Goal: Contribute content: Contribute content

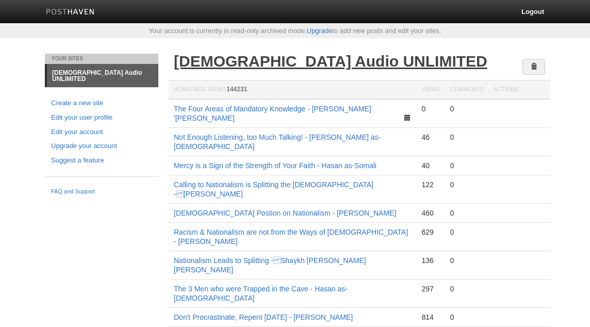
click at [333, 60] on link "[DEMOGRAPHIC_DATA] Audio UNLIMITED" at bounding box center [331, 61] width 314 height 17
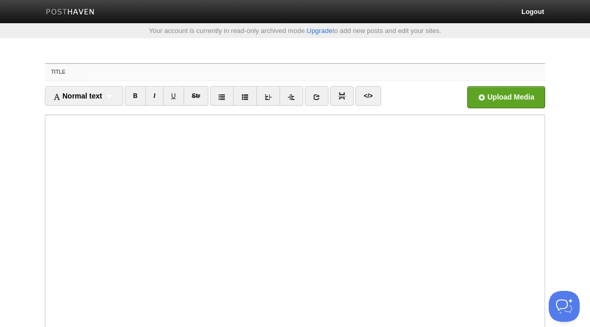
click at [265, 73] on input "Title" at bounding box center [316, 72] width 459 height 17
paste input "Did You Record Me?Abul-Hasan Malik"
click at [171, 74] on input "Did You Record Me?Abul-Hasan Malik" at bounding box center [316, 72] width 459 height 17
type input "Did You Record Me? - [PERSON_NAME]"
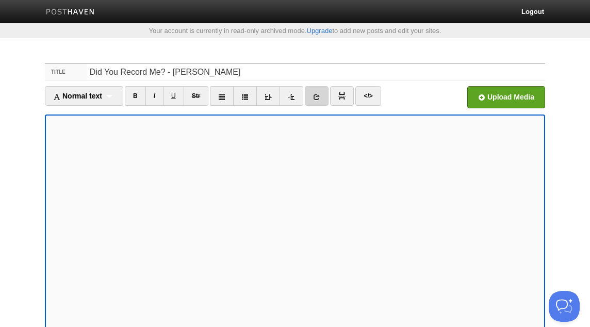
click at [320, 94] on icon at bounding box center [316, 96] width 7 height 7
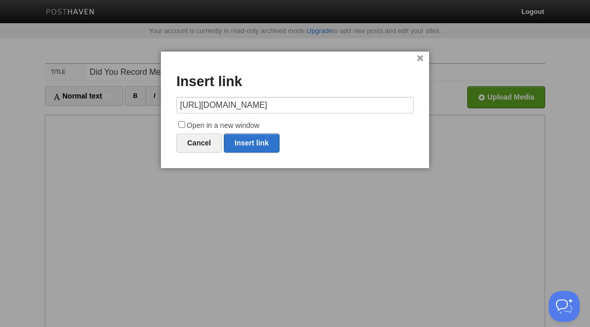
type input "https://x.com/IslamicDawahNYC"
click at [222, 126] on label "Open in a new window" at bounding box center [294, 126] width 237 height 12
click at [185, 126] on input "Open in a new window" at bounding box center [181, 124] width 7 height 7
checkbox input "true"
click at [257, 145] on link "Insert link" at bounding box center [252, 143] width 56 height 19
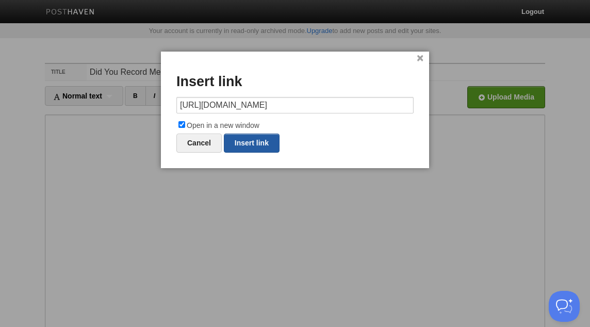
type input "https://"
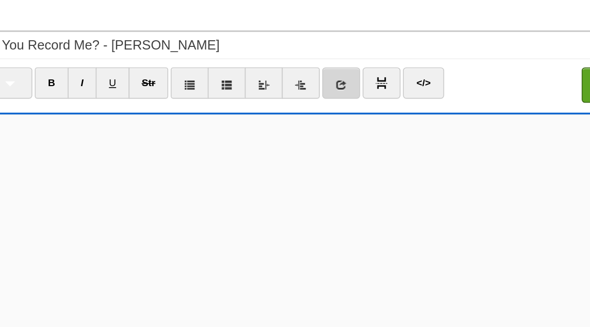
click at [323, 97] on link at bounding box center [317, 96] width 24 height 20
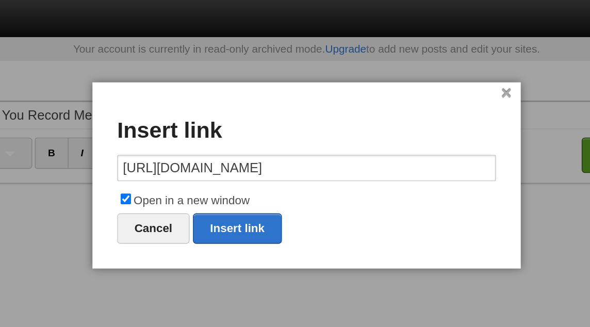
type input "https://x.com/IslamicDawahNYC"
click at [252, 131] on label "Open in a new window" at bounding box center [294, 126] width 237 height 12
click at [185, 128] on input "Open in a new window" at bounding box center [181, 124] width 7 height 7
checkbox input "false"
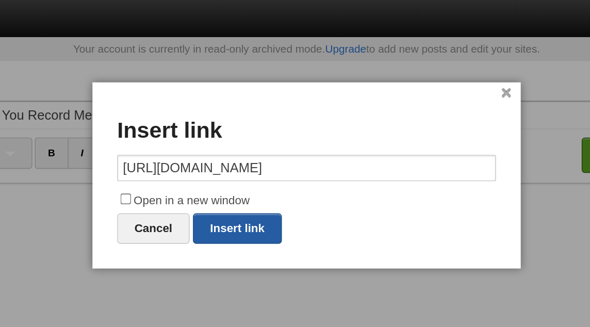
click at [253, 144] on link "Insert link" at bounding box center [252, 143] width 56 height 19
type input "https://"
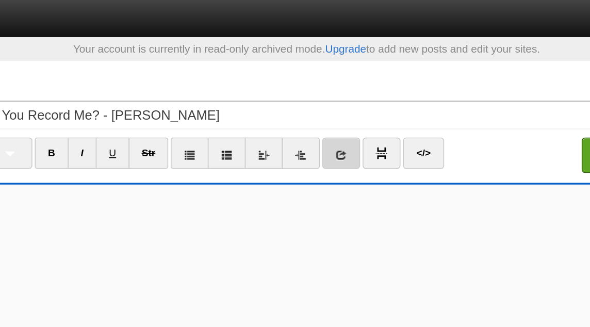
click at [324, 94] on link at bounding box center [317, 96] width 24 height 20
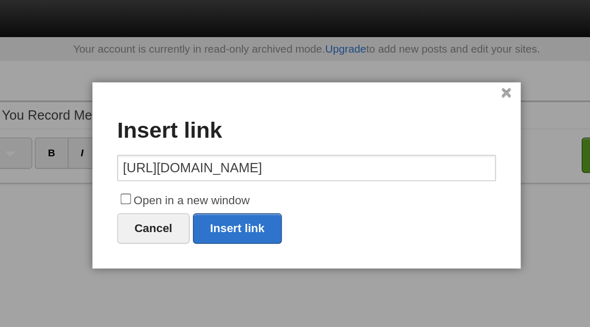
type input "https://x.com/IslamicDawahNYC"
click at [222, 125] on label "Open in a new window" at bounding box center [294, 126] width 237 height 12
click at [185, 125] on input "Open in a new window" at bounding box center [181, 124] width 7 height 7
checkbox input "true"
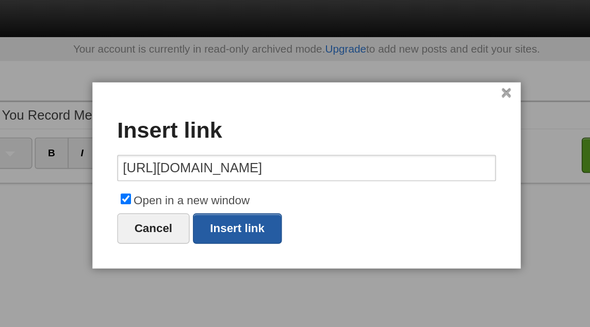
click at [254, 141] on link "Insert link" at bounding box center [252, 143] width 56 height 19
type input "https://"
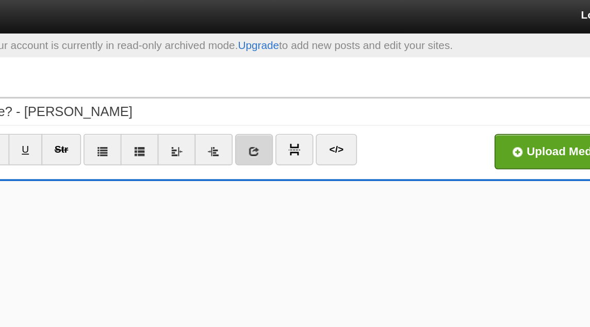
click at [320, 101] on link at bounding box center [317, 96] width 24 height 20
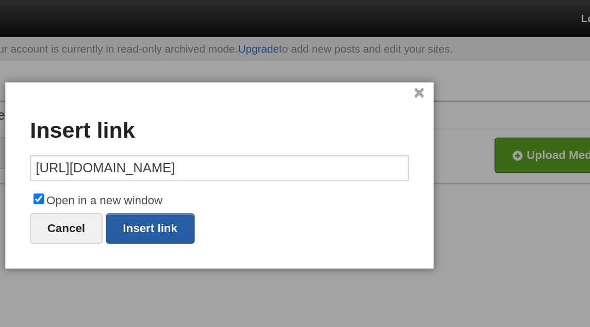
click at [260, 140] on link "Insert link" at bounding box center [252, 143] width 56 height 19
type input "https://"
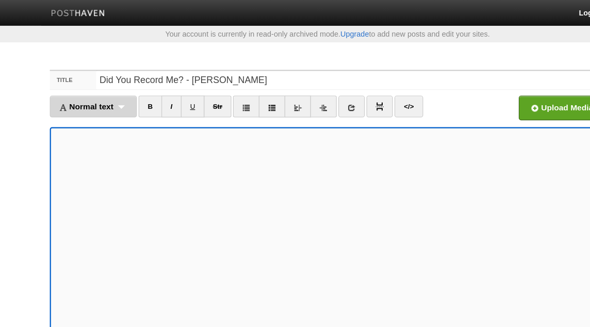
click at [95, 93] on span "Normal text" at bounding box center [77, 96] width 49 height 8
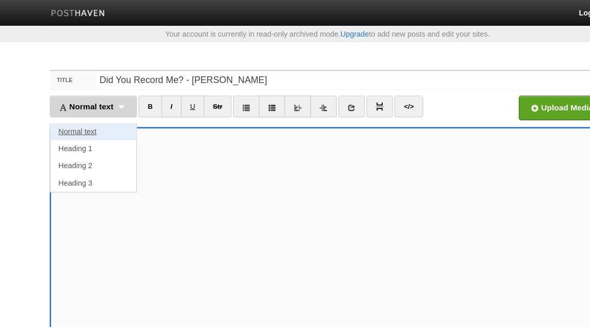
click at [93, 119] on link "Normal text" at bounding box center [83, 118] width 77 height 15
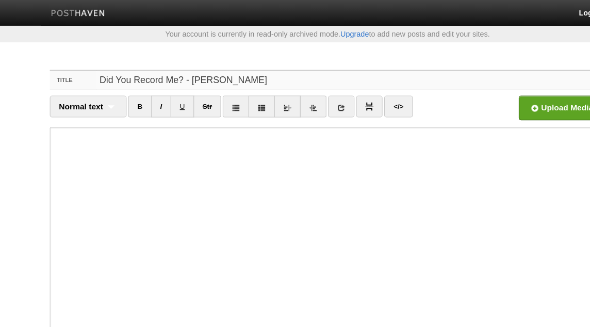
click at [159, 73] on input "Did You Record Me? - [PERSON_NAME]" at bounding box center [316, 72] width 459 height 17
click at [499, 93] on input "file" at bounding box center [194, 100] width 781 height 53
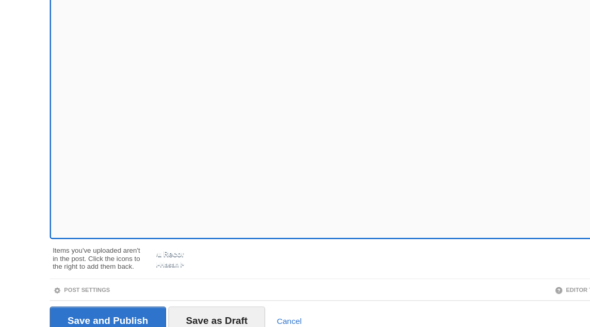
scroll to position [138, 0]
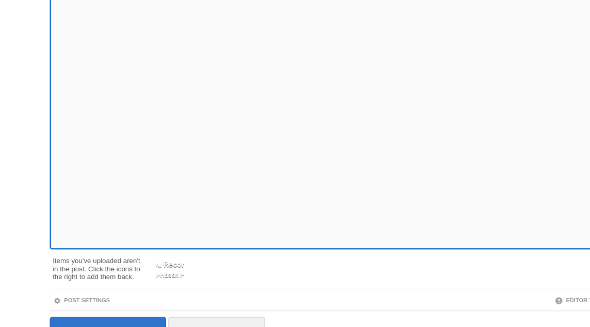
click at [168, 226] on div at bounding box center [338, 242] width 415 height 32
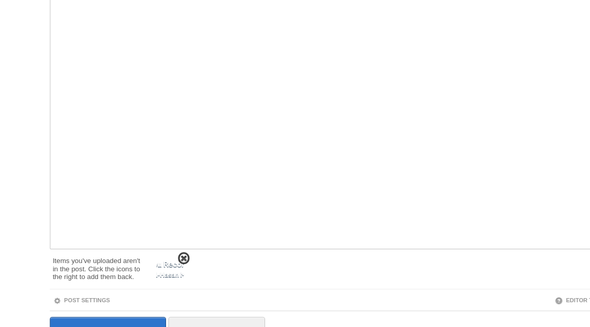
click at [165, 231] on span at bounding box center [165, 232] width 7 height 7
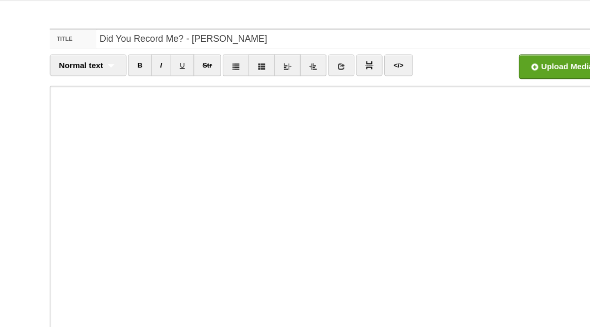
scroll to position [0, 0]
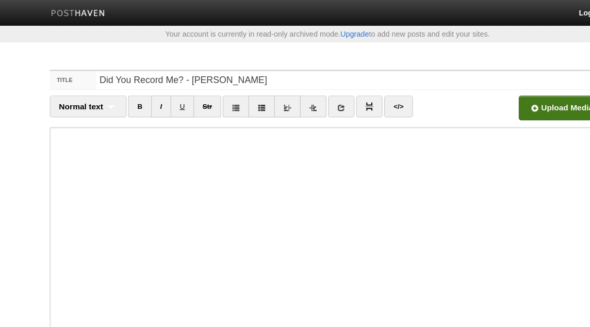
click at [498, 99] on input "file" at bounding box center [194, 100] width 781 height 53
click at [507, 102] on input "file" at bounding box center [194, 100] width 781 height 53
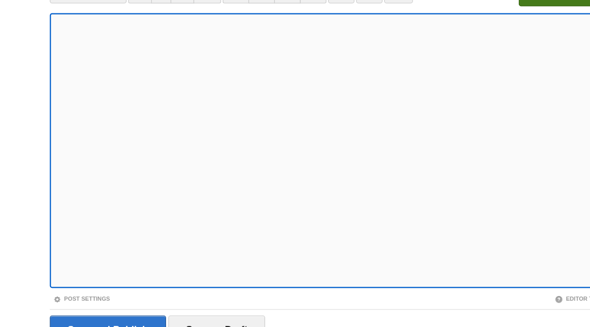
scroll to position [124, 0]
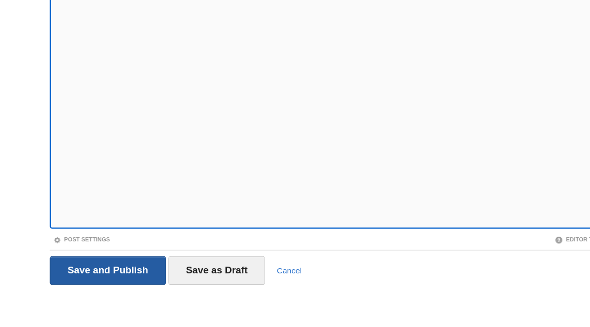
click at [119, 272] on input "Save and Publish" at bounding box center [97, 276] width 105 height 26
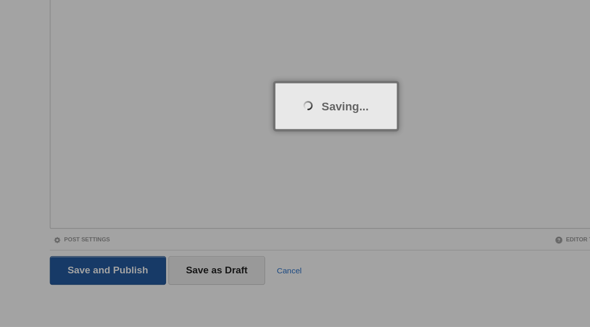
scroll to position [54, 0]
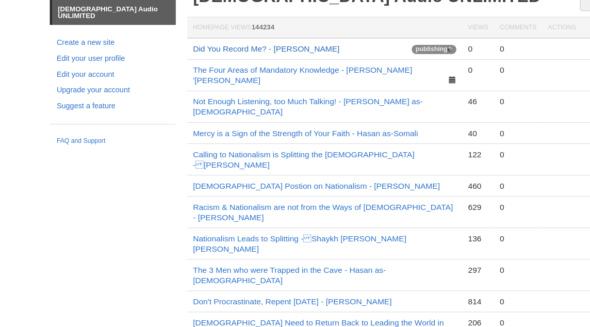
drag, startPoint x: 308, startPoint y: 76, endPoint x: 175, endPoint y: 80, distance: 132.6
click at [175, 80] on td "Did You Record Me? - Abul-Hasan Malik publishing" at bounding box center [293, 77] width 248 height 20
copy link "Did You Record Me? - [PERSON_NAME]"
click at [262, 74] on link "Did You Record Me? - [PERSON_NAME]" at bounding box center [240, 77] width 132 height 8
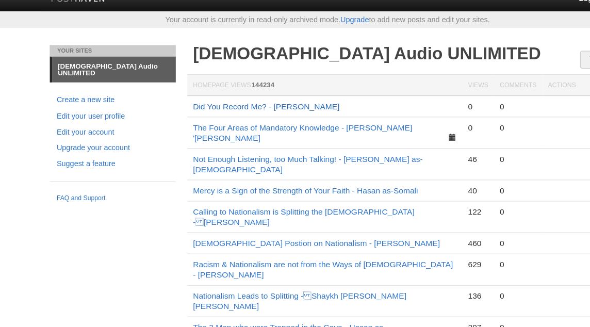
scroll to position [0, 0]
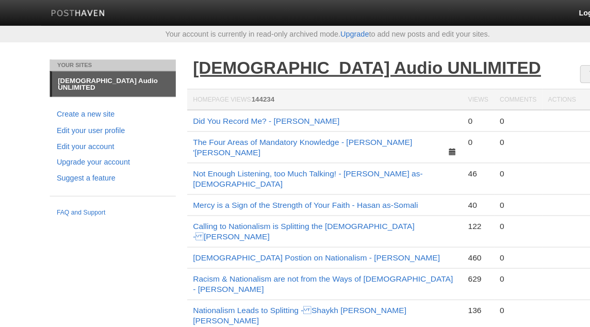
click at [260, 61] on link "[DEMOGRAPHIC_DATA] Audio UNLIMITED" at bounding box center [331, 61] width 314 height 17
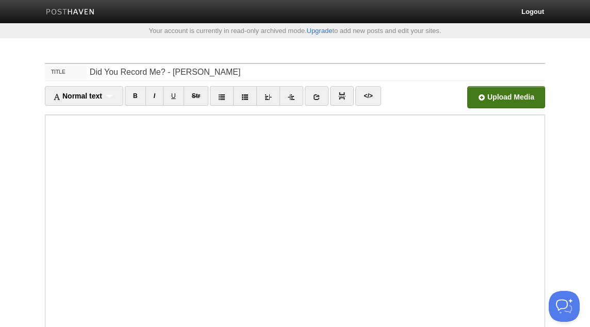
click at [527, 94] on input "file" at bounding box center [194, 100] width 781 height 53
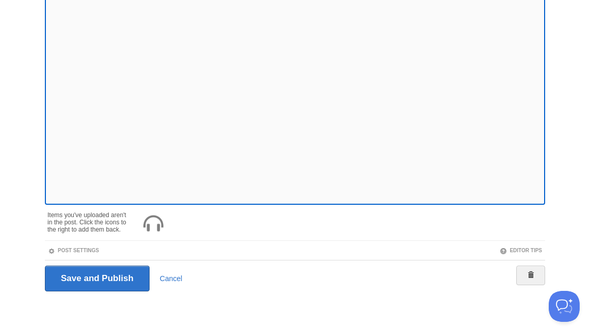
scroll to position [160, 0]
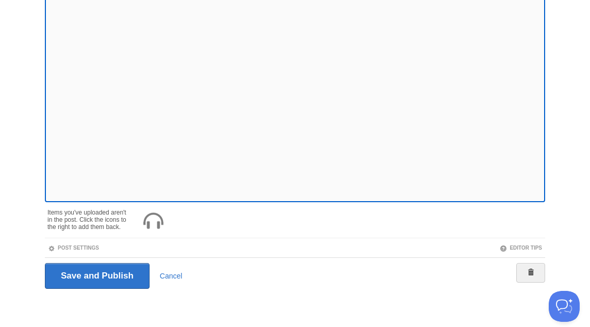
click at [168, 205] on div at bounding box center [338, 220] width 415 height 32
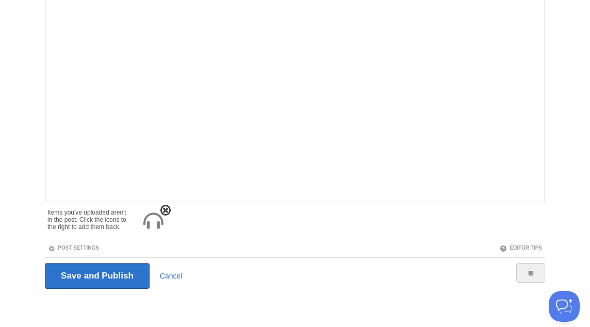
click at [166, 208] on span at bounding box center [165, 210] width 7 height 7
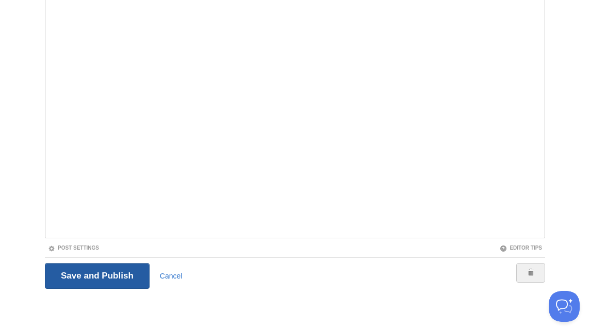
click at [114, 275] on input "Save and Publish" at bounding box center [97, 276] width 105 height 26
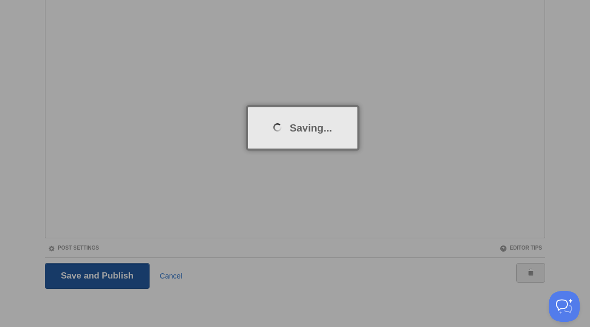
click at [114, 275] on div at bounding box center [295, 163] width 590 height 327
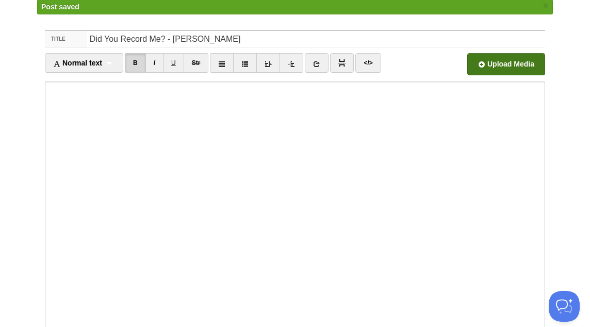
scroll to position [54, 0]
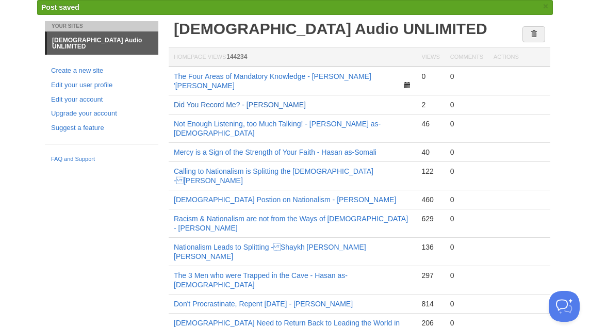
click at [275, 101] on link "Did You Record Me? - [PERSON_NAME]" at bounding box center [240, 105] width 132 height 8
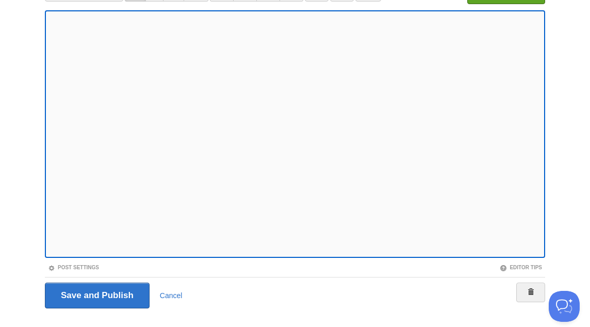
scroll to position [124, 0]
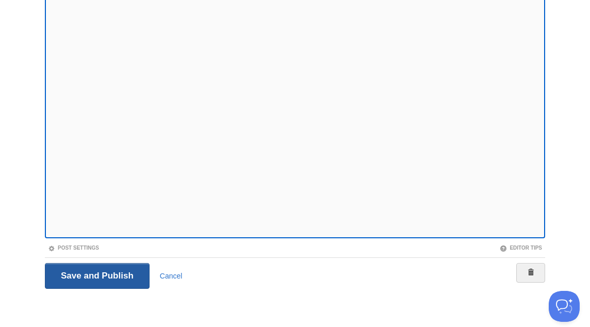
click at [94, 276] on input "Save and Publish" at bounding box center [97, 276] width 105 height 26
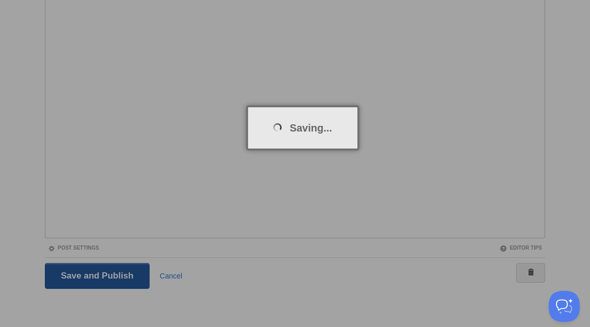
scroll to position [54, 0]
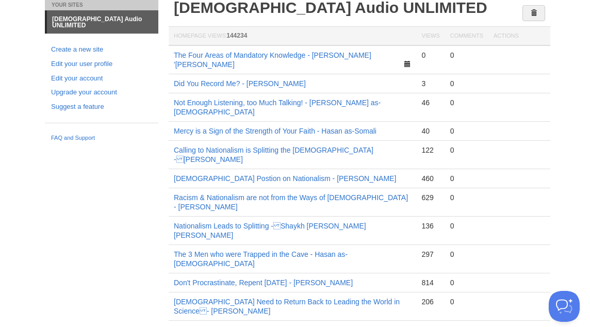
drag, startPoint x: 319, startPoint y: 74, endPoint x: 170, endPoint y: 76, distance: 149.6
click at [170, 76] on td "Did You Record Me? - [PERSON_NAME]" at bounding box center [293, 83] width 248 height 19
copy link "Did You Record Me? - [PERSON_NAME]"
click at [238, 79] on link "Did You Record Me? - [PERSON_NAME]" at bounding box center [240, 83] width 132 height 8
copy link "Did You Record Me? - [PERSON_NAME]"
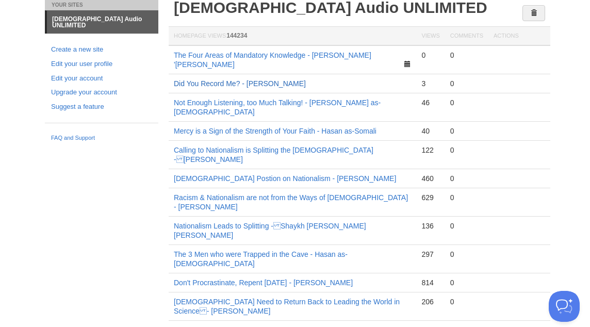
click at [280, 79] on link "Did You Record Me? - [PERSON_NAME]" at bounding box center [240, 83] width 132 height 8
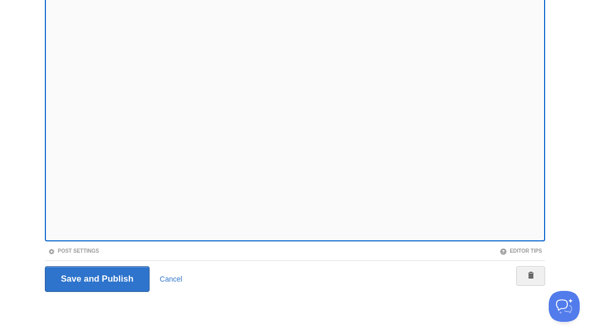
scroll to position [124, 0]
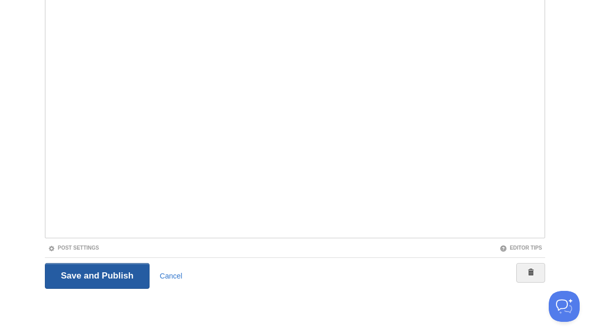
click at [92, 268] on input "Save and Publish" at bounding box center [97, 276] width 105 height 26
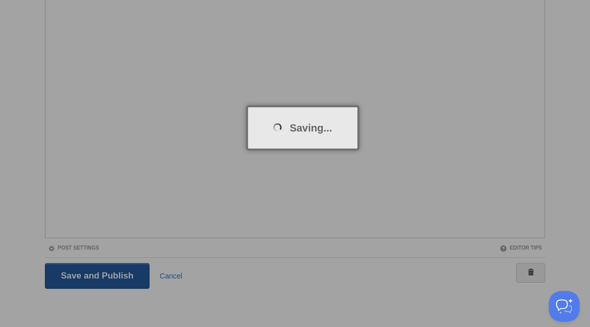
scroll to position [54, 0]
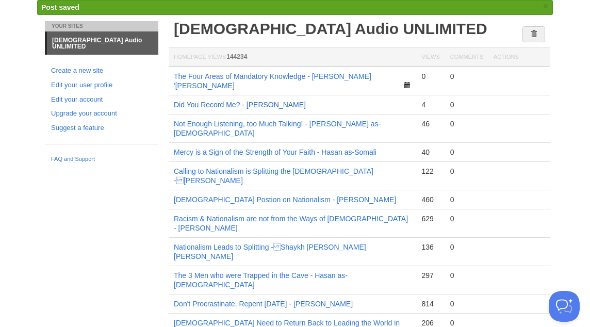
click at [284, 101] on link "Did You Record Me? - [PERSON_NAME]" at bounding box center [240, 105] width 132 height 8
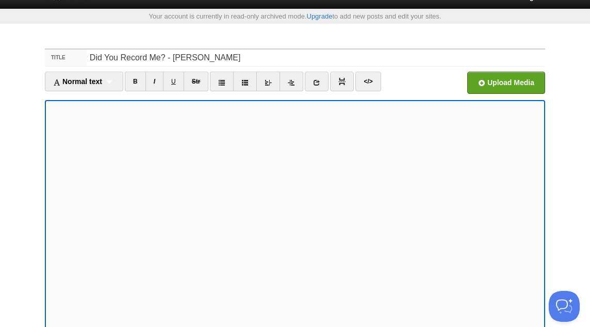
scroll to position [43, 0]
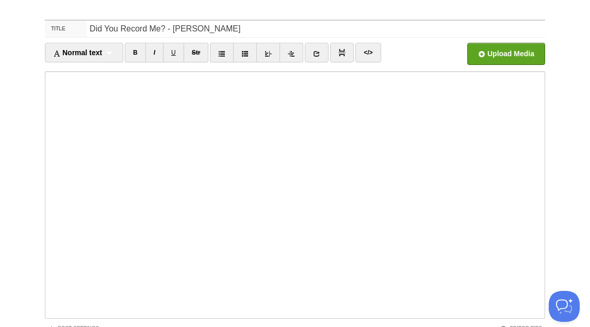
click at [78, 27] on label "Title" at bounding box center [66, 29] width 42 height 17
click at [87, 27] on input "Did You Record Me? - [PERSON_NAME]" at bounding box center [316, 29] width 459 height 17
click at [89, 50] on span "Normal text" at bounding box center [77, 52] width 49 height 8
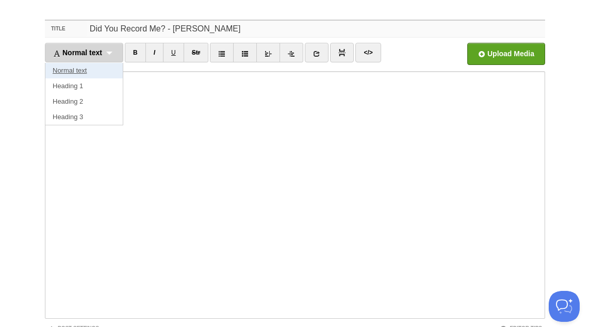
click at [90, 70] on link "Normal text" at bounding box center [83, 70] width 77 height 15
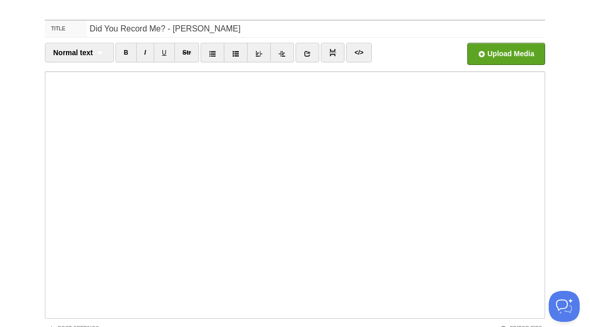
click at [26, 206] on body "Logout Your account is currently in read-only archived mode. Upgrade to add new…" at bounding box center [295, 182] width 590 height 451
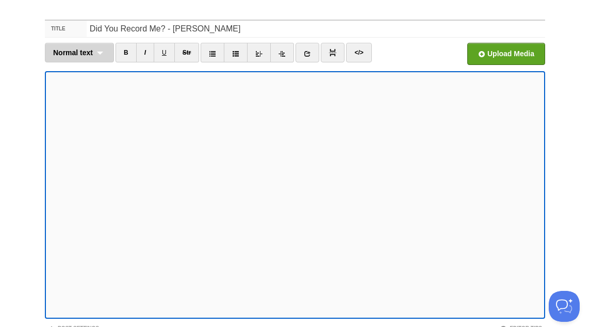
click at [94, 53] on div "Normal text Normal text Heading 1 Heading 2 Heading 3" at bounding box center [79, 53] width 69 height 20
click at [86, 70] on link "Normal text" at bounding box center [79, 70] width 68 height 15
click at [106, 52] on div "Normal text Normal text Heading 1 Heading 2 Heading 3" at bounding box center [79, 53] width 69 height 20
click at [85, 71] on link "Normal text" at bounding box center [79, 70] width 68 height 15
click at [101, 50] on div "Normal text Normal text Heading 1 Heading 2 Heading 3" at bounding box center [79, 53] width 69 height 20
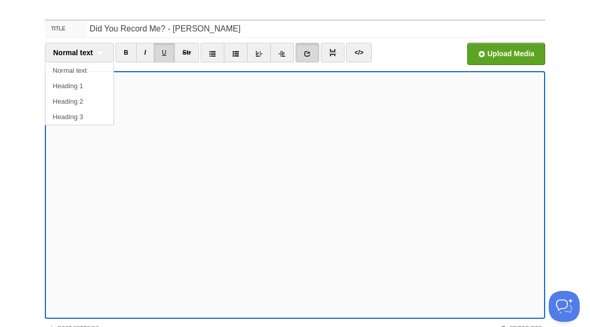
click at [310, 54] on icon at bounding box center [307, 53] width 7 height 7
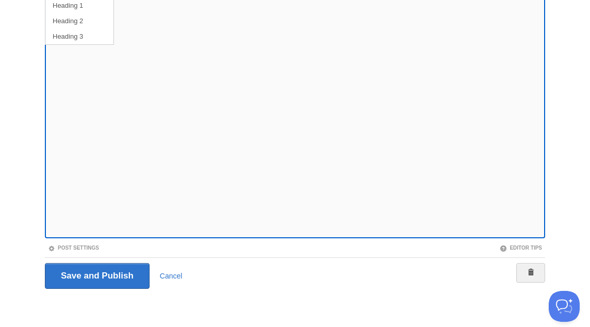
scroll to position [0, 0]
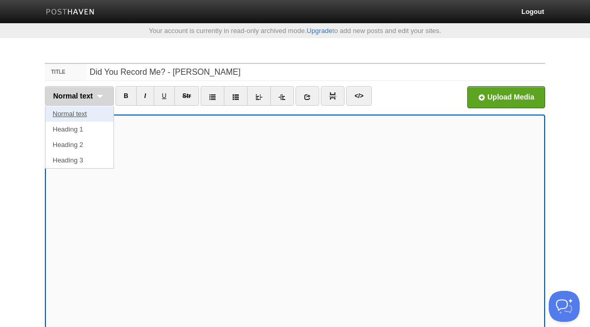
click at [87, 112] on link "Normal text" at bounding box center [79, 113] width 68 height 15
click at [90, 96] on span "Normal text" at bounding box center [73, 96] width 40 height 8
click at [85, 112] on link "Normal text" at bounding box center [79, 113] width 68 height 15
click at [100, 91] on div "Normal text Normal text Heading 1 Heading 2 Heading 3" at bounding box center [79, 96] width 69 height 20
click at [87, 112] on link "Normal text" at bounding box center [79, 113] width 68 height 15
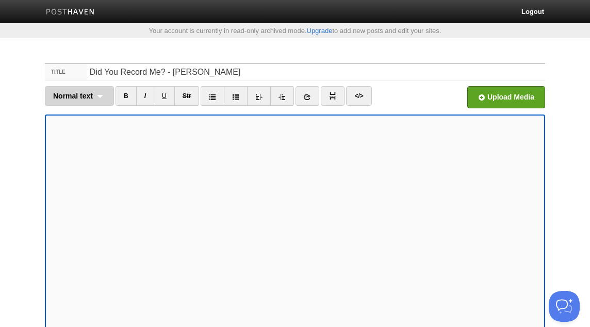
click at [107, 95] on div "Normal text Normal text Heading 1 Heading 2 Heading 3" at bounding box center [79, 96] width 69 height 20
click at [83, 112] on link "Normal text" at bounding box center [79, 113] width 68 height 15
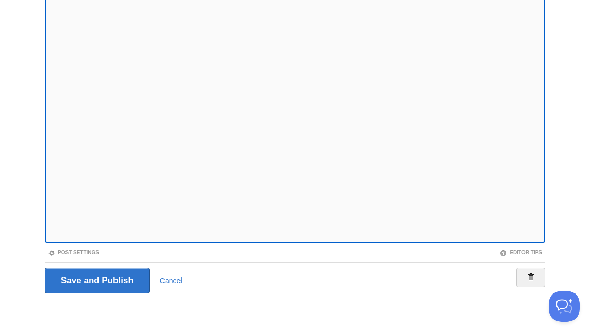
scroll to position [124, 0]
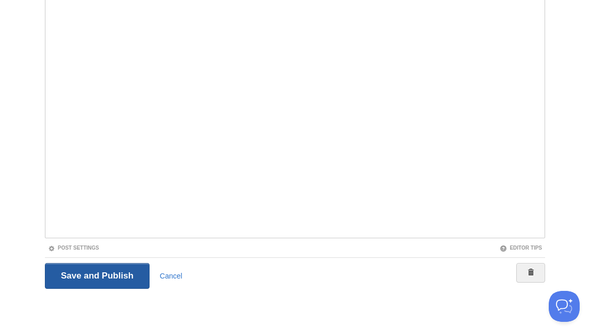
click at [125, 273] on input "Save and Publish" at bounding box center [97, 276] width 105 height 26
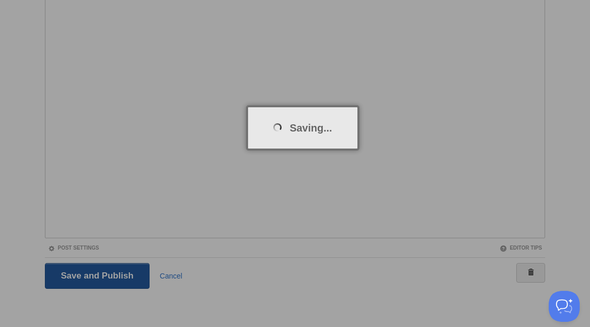
scroll to position [54, 0]
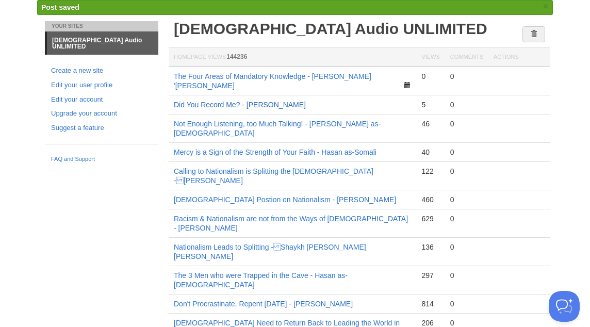
click at [289, 101] on link "Did You Record Me? - [PERSON_NAME]" at bounding box center [240, 105] width 132 height 8
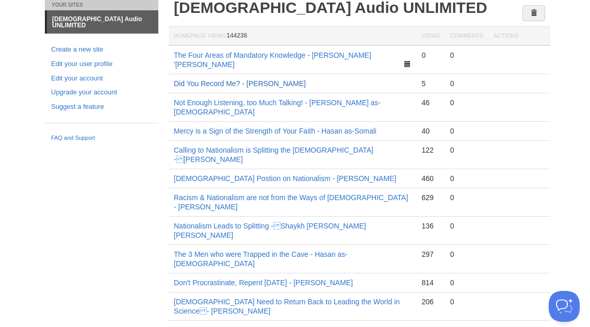
click at [296, 79] on link "Did You Record Me? - [PERSON_NAME]" at bounding box center [240, 83] width 132 height 8
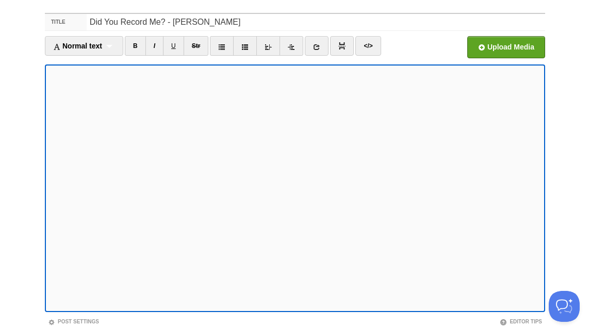
scroll to position [11, 0]
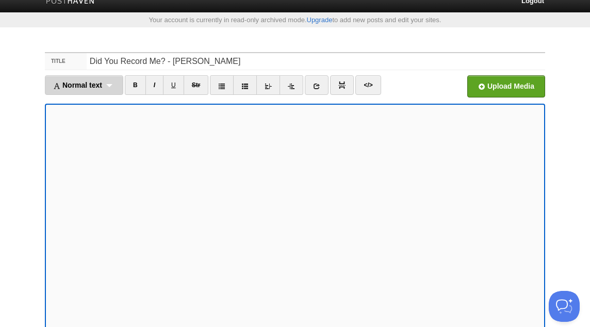
click at [97, 81] on span "Normal text" at bounding box center [77, 85] width 49 height 8
click at [91, 103] on link "Normal text" at bounding box center [83, 102] width 77 height 15
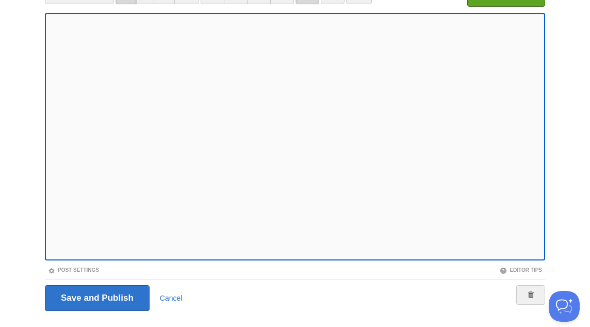
scroll to position [124, 0]
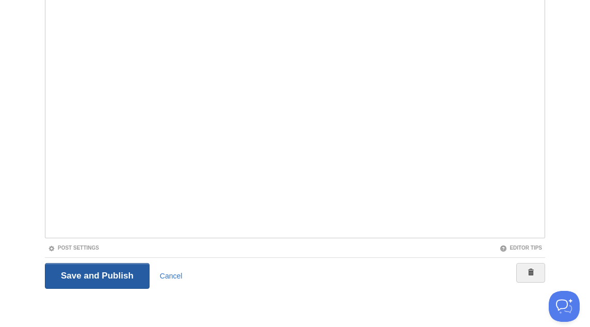
click at [82, 275] on input "Save and Publish" at bounding box center [97, 276] width 105 height 26
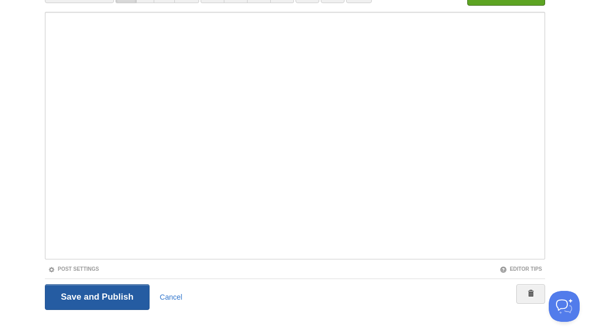
scroll to position [54, 0]
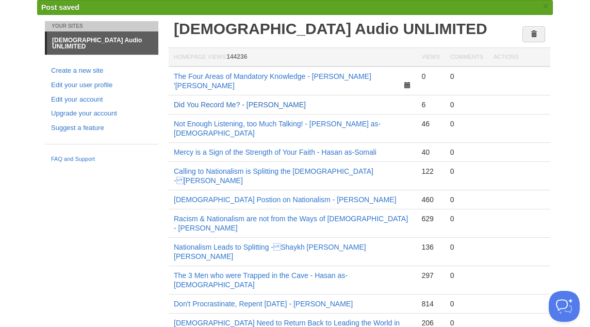
click at [237, 101] on link "Did You Record Me? - [PERSON_NAME]" at bounding box center [240, 105] width 132 height 8
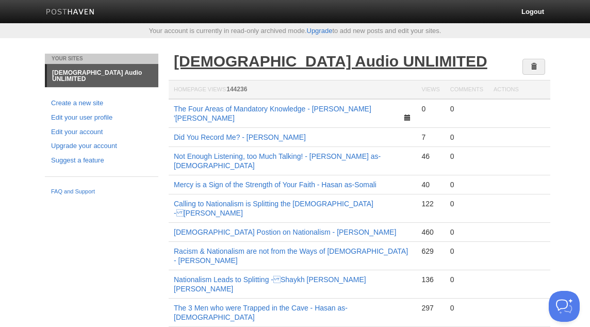
click at [342, 58] on link "[DEMOGRAPHIC_DATA] Audio UNLIMITED" at bounding box center [331, 61] width 314 height 17
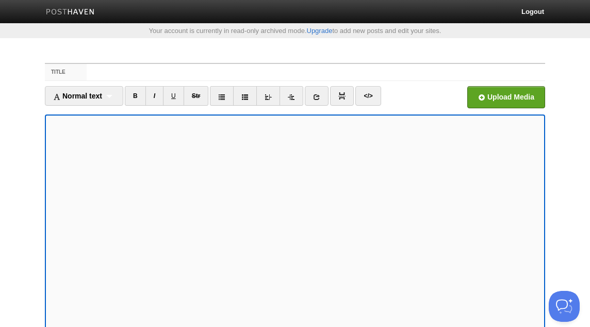
scroll to position [23, 0]
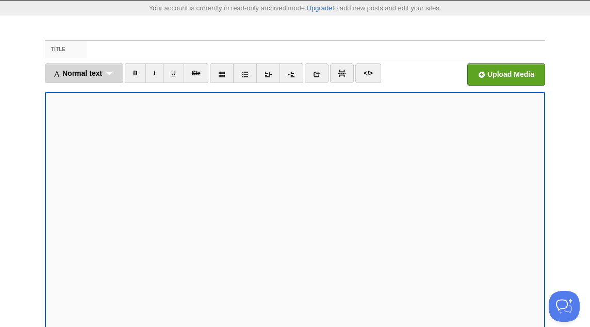
click at [121, 75] on div "Normal text Normal text Heading 1 Heading 2 Heading 3" at bounding box center [84, 73] width 78 height 20
click at [95, 92] on link "Normal text" at bounding box center [83, 95] width 77 height 15
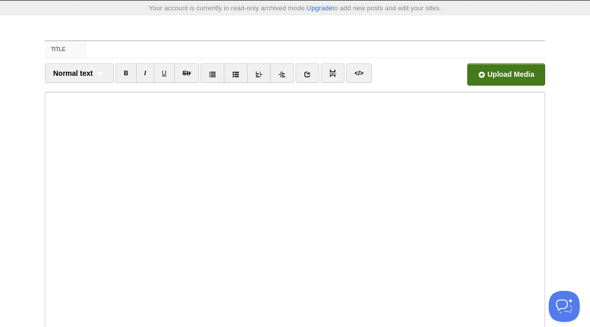
click at [515, 65] on input "file" at bounding box center [194, 77] width 781 height 53
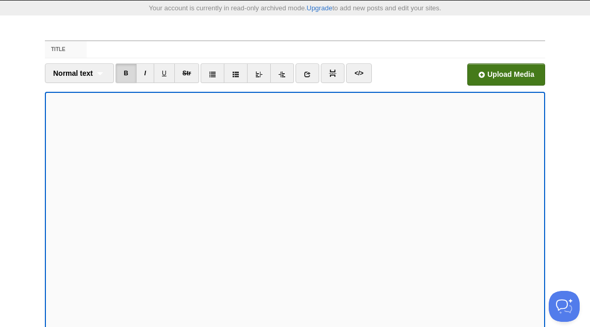
click at [497, 75] on input "file" at bounding box center [194, 77] width 781 height 53
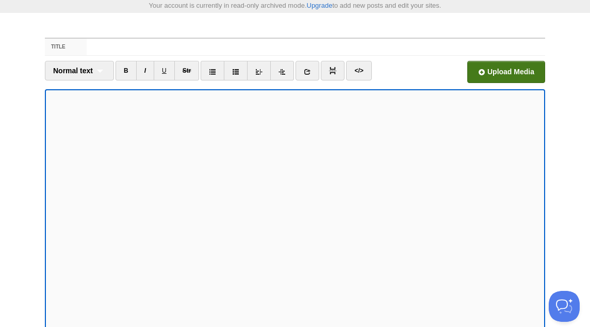
scroll to position [26, 0]
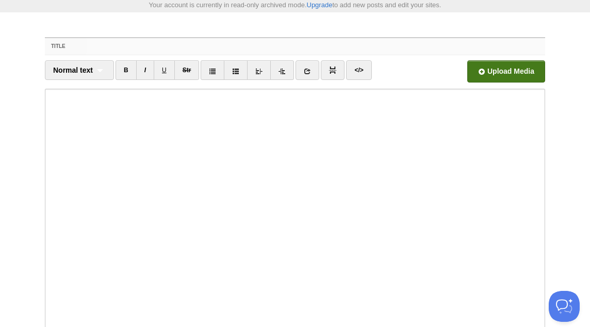
click at [270, 45] on input "Title" at bounding box center [316, 46] width 459 height 17
paste input "Did You Record Me? - [PERSON_NAME]"
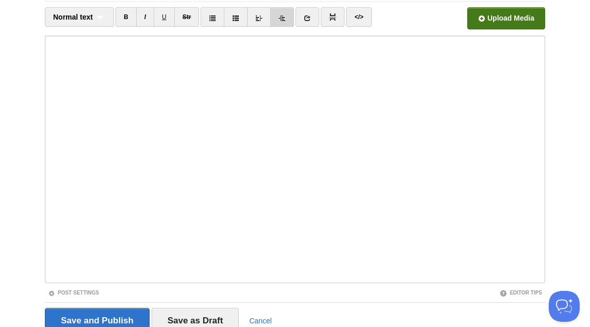
scroll to position [123, 0]
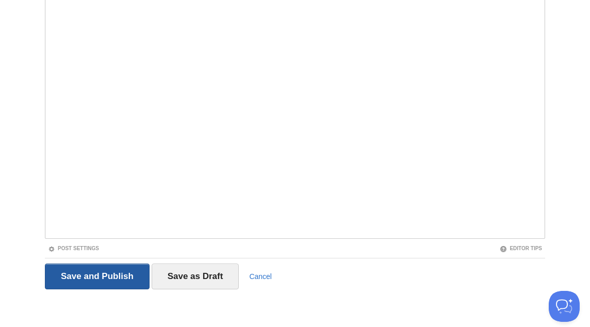
type input "Did You Record Me? - [PERSON_NAME]"
click at [85, 281] on input "Save and Publish" at bounding box center [97, 277] width 105 height 26
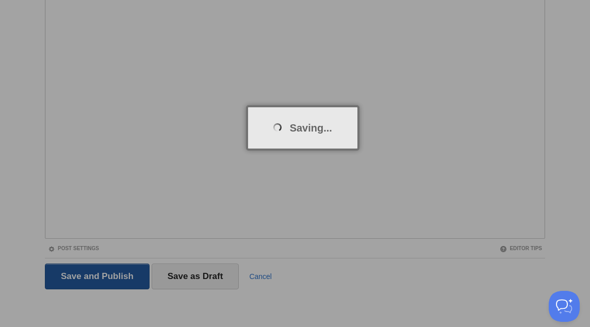
scroll to position [54, 0]
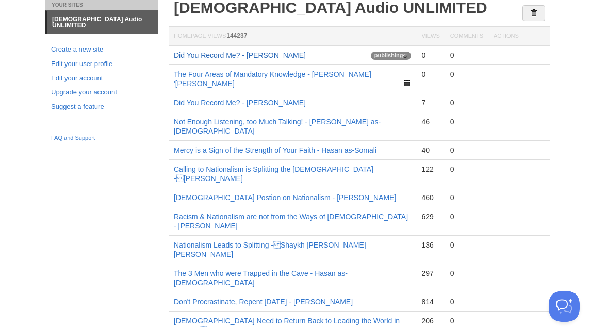
click at [229, 53] on link "Did You Record Me? - [PERSON_NAME]" at bounding box center [240, 55] width 132 height 8
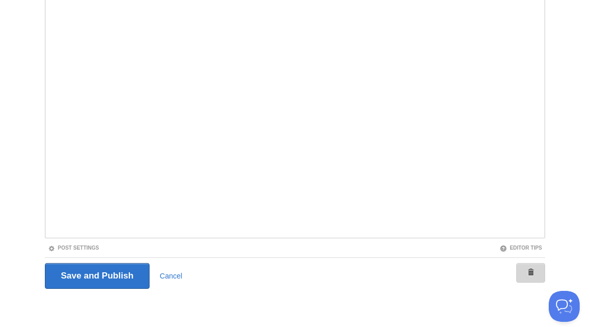
click at [529, 269] on span at bounding box center [530, 272] width 7 height 7
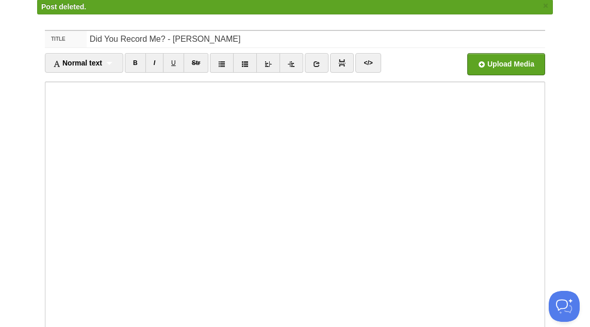
scroll to position [54, 0]
